Goal: Information Seeking & Learning: Learn about a topic

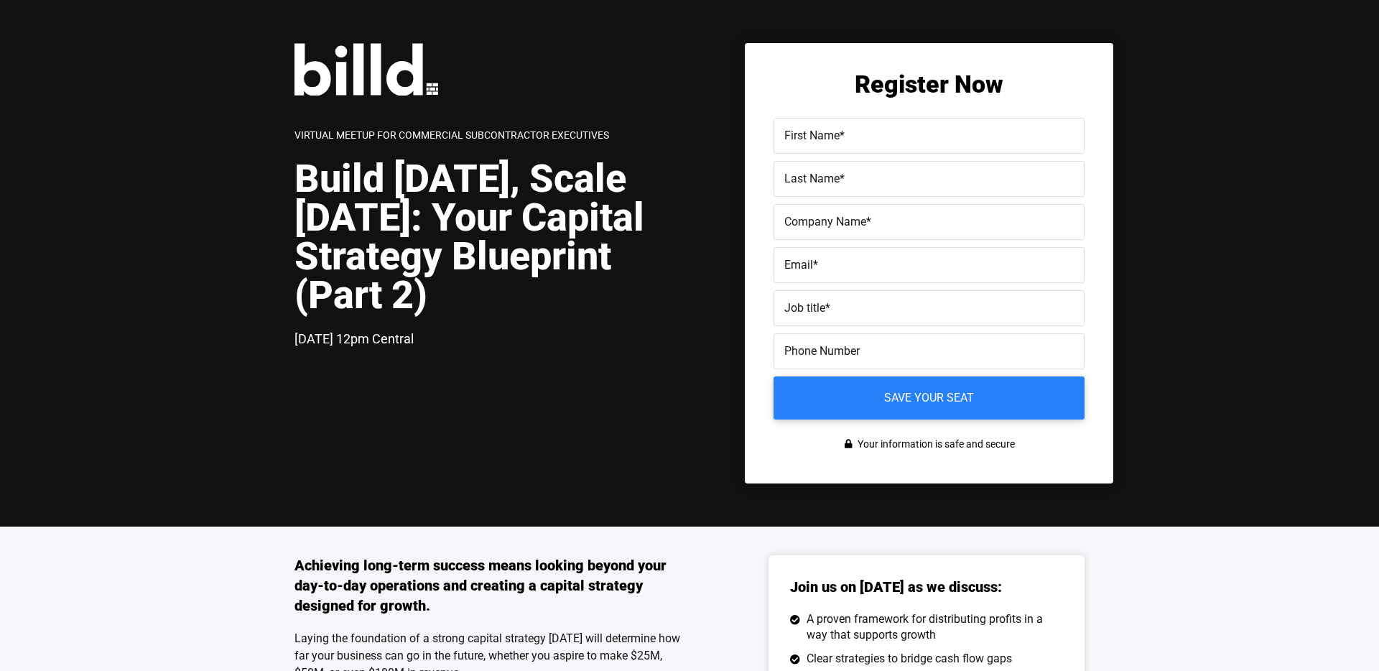
click at [468, 98] on div at bounding box center [492, 76] width 395 height 67
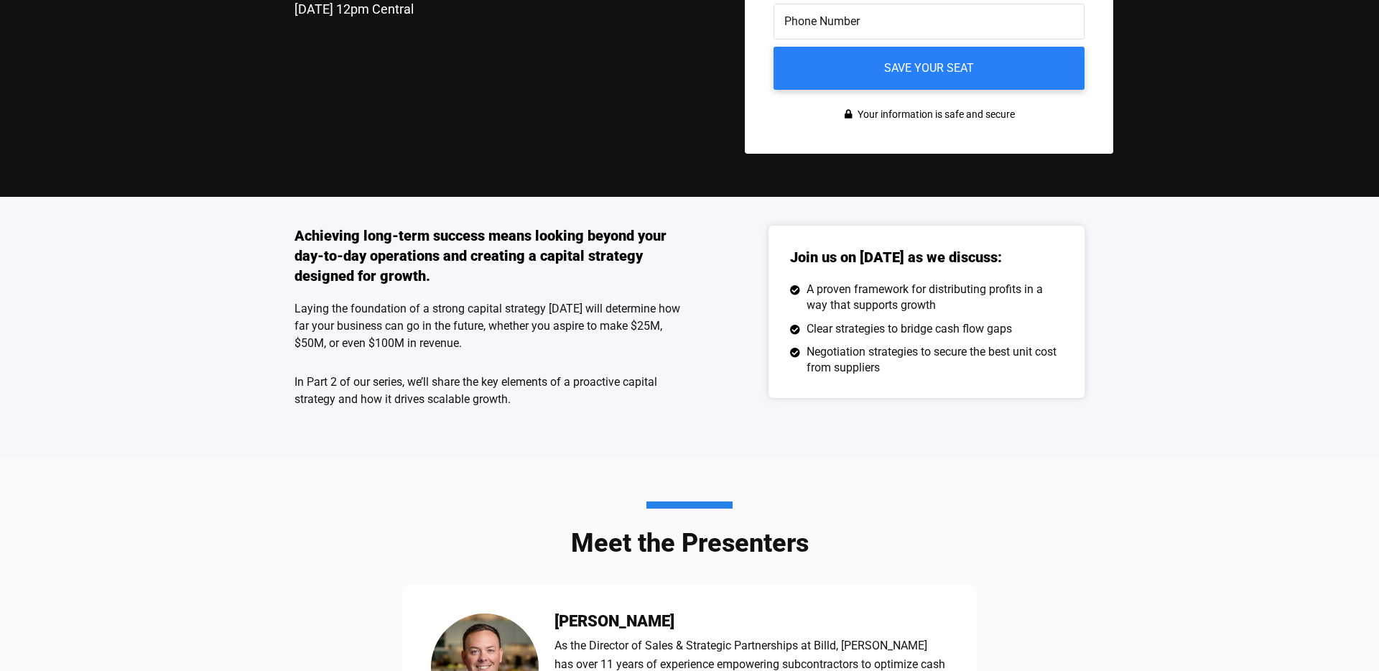
scroll to position [331, 0]
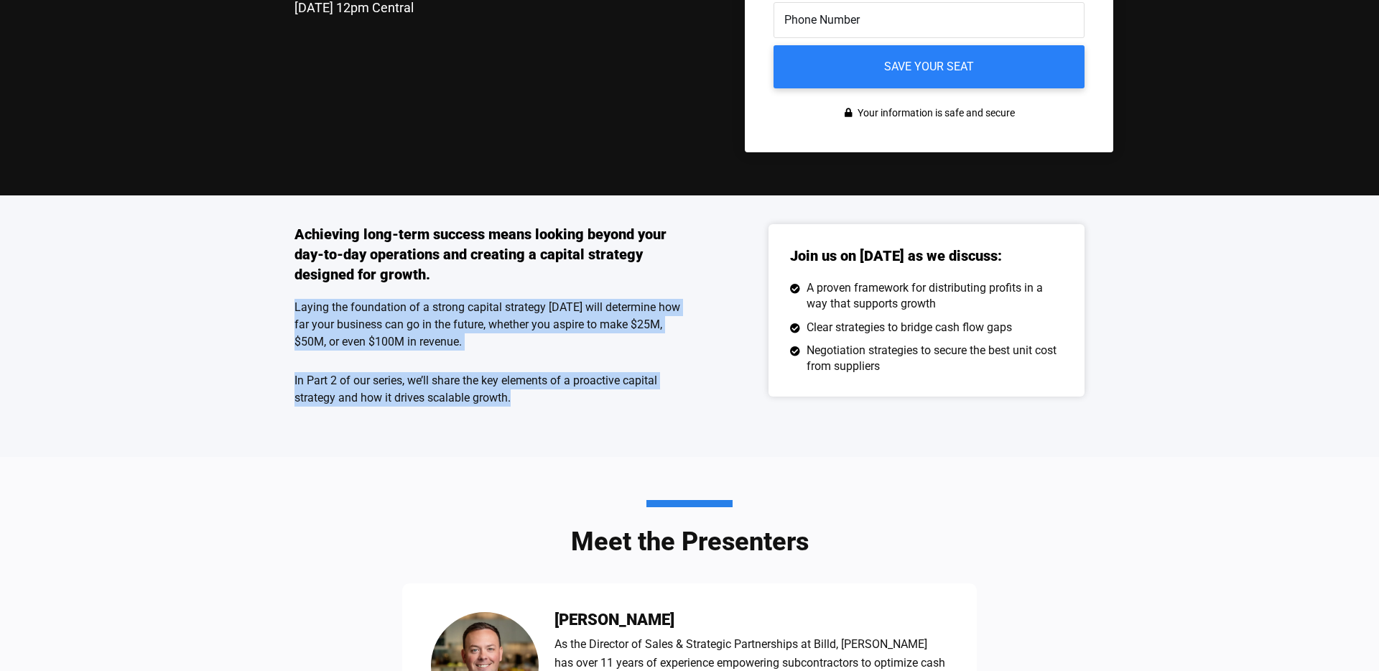
drag, startPoint x: 534, startPoint y: 403, endPoint x: 281, endPoint y: 297, distance: 274.3
click at [281, 297] on div "Achieving long-term success means looking beyond your day-to-day operations and…" at bounding box center [689, 325] width 1379 height 261
copy div "Laying the foundation of a strong capital strategy today will determine how far…"
